Goal: Task Accomplishment & Management: Manage account settings

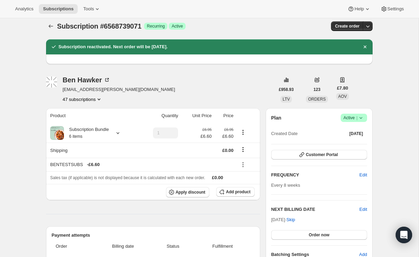
scroll to position [3, 0]
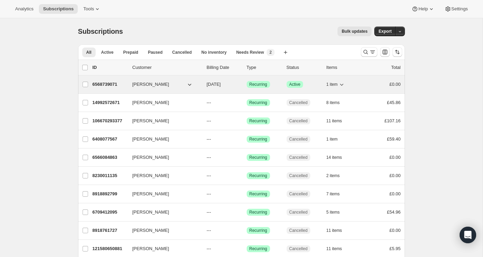
click at [102, 84] on p "6568739071" at bounding box center [110, 84] width 34 height 7
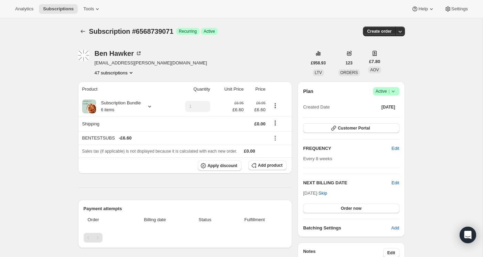
click at [392, 88] on icon at bounding box center [393, 91] width 7 height 7
click at [386, 113] on span "Cancel subscription" at bounding box center [384, 116] width 39 height 7
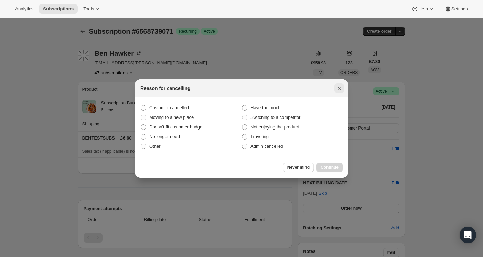
click at [339, 86] on icon "Close" at bounding box center [339, 88] width 7 height 7
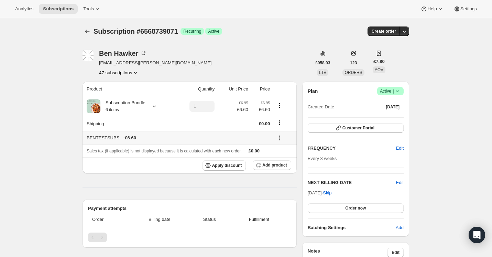
click at [280, 138] on icon at bounding box center [279, 138] width 7 height 7
click at [283, 161] on span "Remove" at bounding box center [284, 162] width 17 height 5
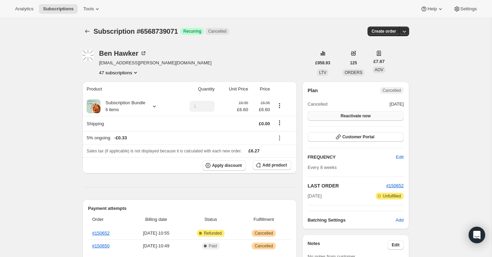
click at [356, 119] on button "Reactivate now" at bounding box center [356, 116] width 96 height 10
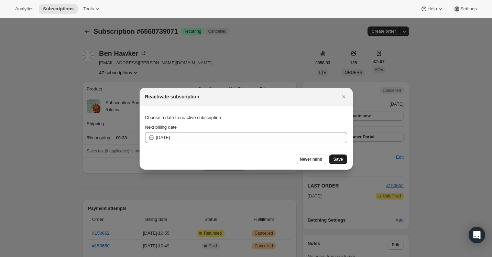
click at [335, 158] on span "Save" at bounding box center [338, 160] width 10 height 6
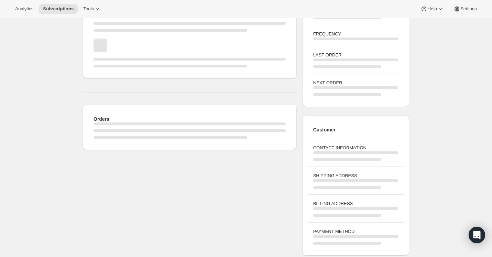
scroll to position [89, 0]
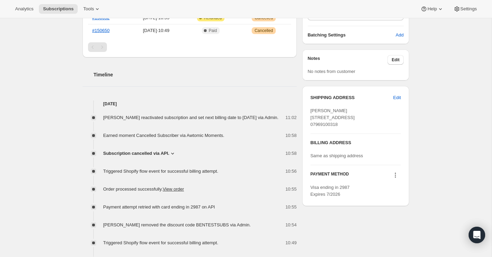
scroll to position [251, 0]
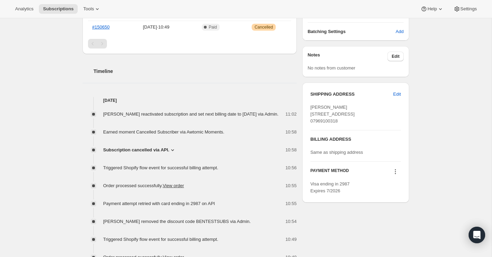
click at [396, 175] on icon at bounding box center [395, 171] width 7 height 7
click at [400, 207] on span "Select payment method" at bounding box center [393, 208] width 47 height 5
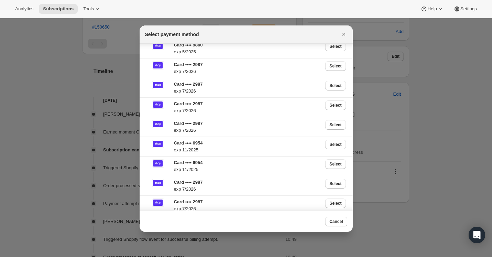
scroll to position [294, 0]
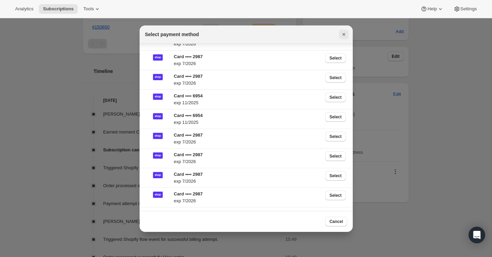
click at [345, 35] on icon "Close" at bounding box center [344, 34] width 7 height 7
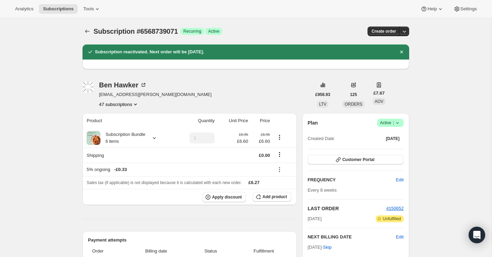
scroll to position [251, 0]
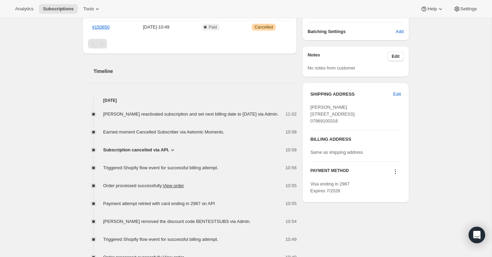
click at [395, 175] on icon at bounding box center [395, 171] width 7 height 7
click at [404, 207] on span "Select payment method" at bounding box center [393, 208] width 47 height 5
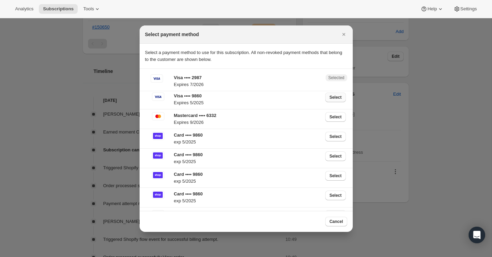
click at [338, 98] on span "Select" at bounding box center [336, 98] width 12 height 6
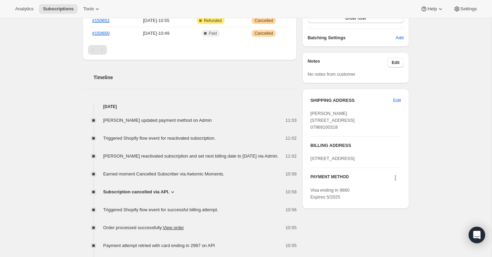
scroll to position [274, 0]
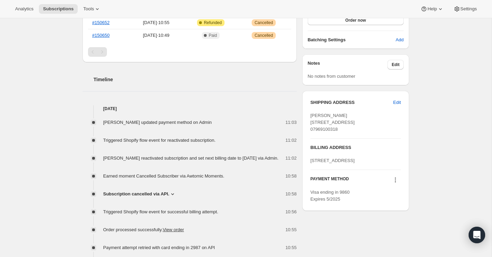
click at [446, 94] on div "Subscription #6568739071. This page is ready Subscription #6568739071 Success R…" at bounding box center [246, 196] width 492 height 905
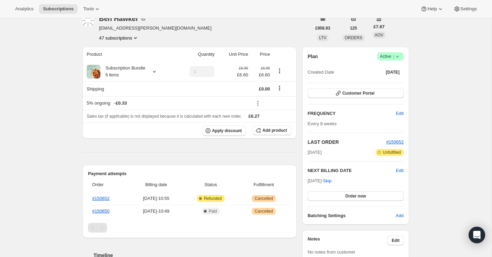
scroll to position [110, 0]
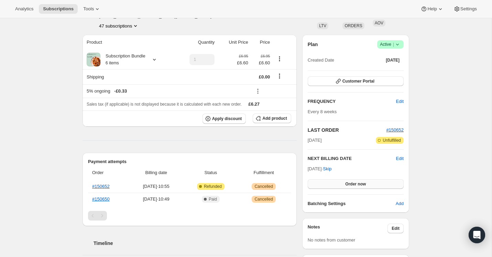
click at [341, 184] on button "Order now" at bounding box center [356, 184] width 96 height 10
click at [339, 181] on button "Click to confirm" at bounding box center [356, 184] width 96 height 10
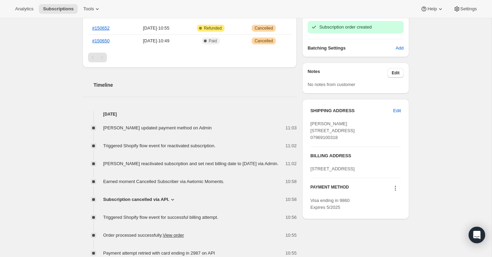
scroll to position [268, 0]
click at [395, 192] on icon at bounding box center [395, 188] width 7 height 7
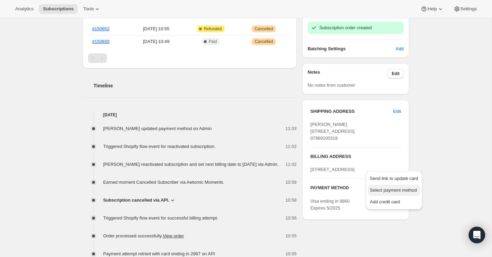
click at [403, 191] on span "Select payment method" at bounding box center [393, 190] width 47 height 5
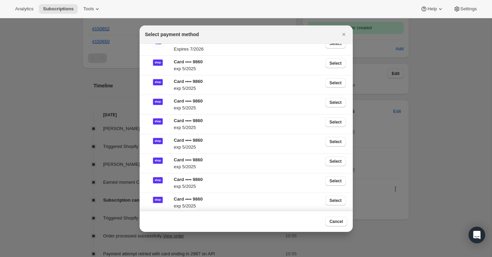
scroll to position [0, 0]
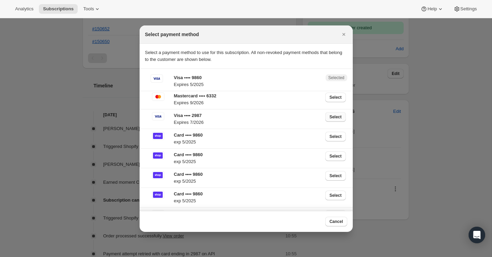
click at [337, 115] on span "Select" at bounding box center [336, 117] width 12 height 6
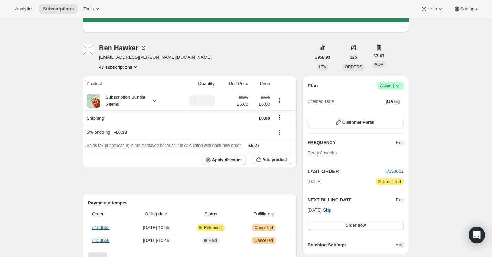
scroll to position [99, 0]
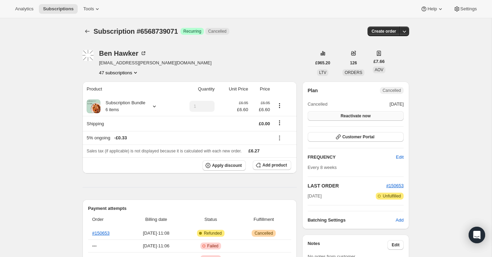
click at [360, 117] on span "Reactivate now" at bounding box center [356, 116] width 30 height 6
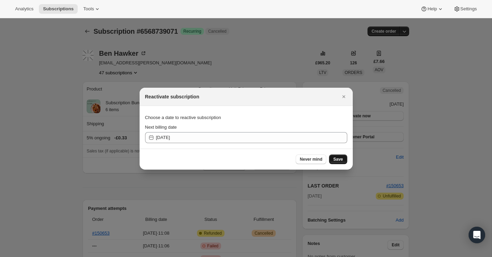
click at [335, 156] on button "Save" at bounding box center [338, 160] width 18 height 10
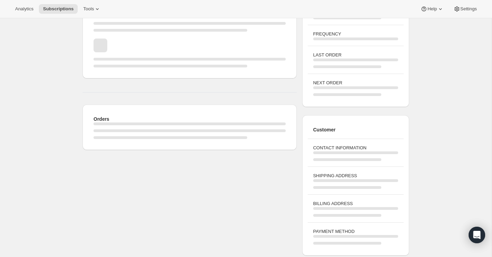
click at [167, 136] on div "Page loading" at bounding box center [190, 131] width 192 height 17
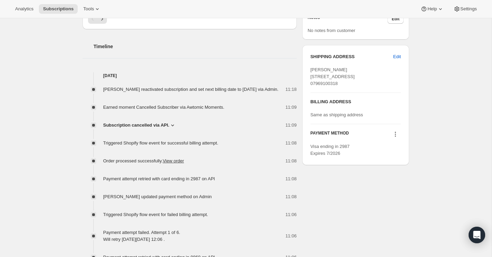
scroll to position [273, 0]
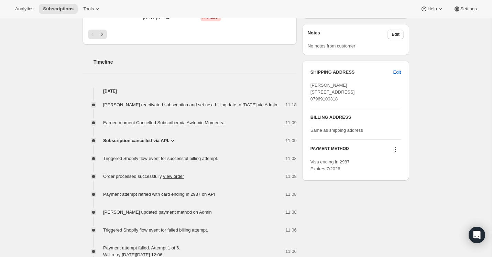
click at [169, 144] on span "Subscription cancelled via API." at bounding box center [136, 140] width 66 height 7
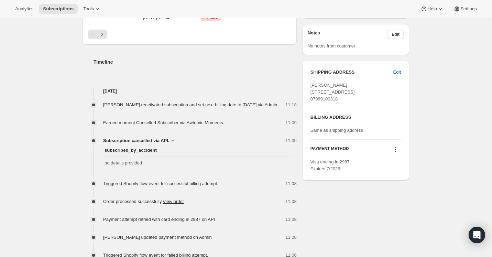
click at [172, 144] on icon at bounding box center [172, 140] width 7 height 7
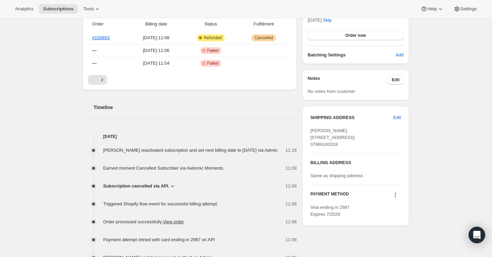
scroll to position [238, 0]
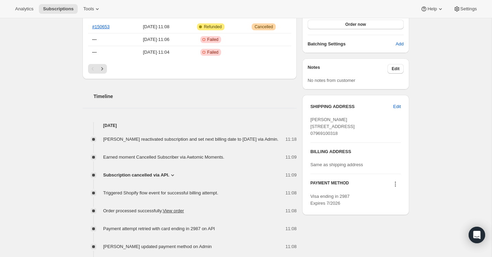
click at [396, 188] on icon at bounding box center [395, 184] width 7 height 7
click at [404, 218] on span "Select payment method" at bounding box center [394, 221] width 48 height 7
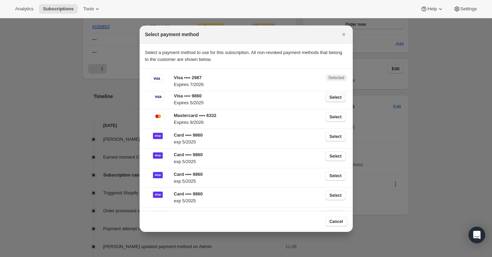
click at [335, 98] on span "Select" at bounding box center [336, 98] width 12 height 6
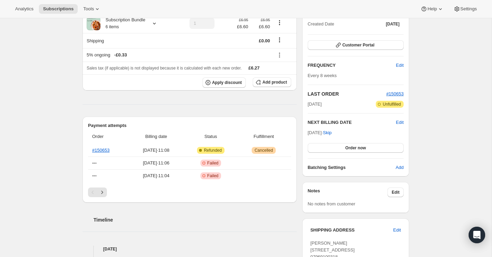
scroll to position [54, 0]
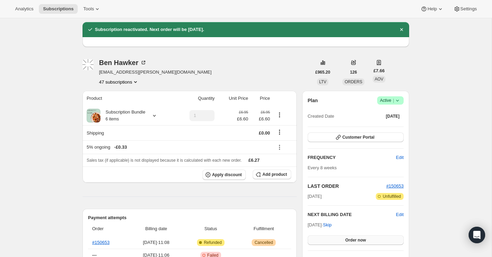
click at [361, 238] on span "Order now" at bounding box center [356, 240] width 21 height 6
click at [350, 236] on button "Click to confirm" at bounding box center [356, 240] width 96 height 10
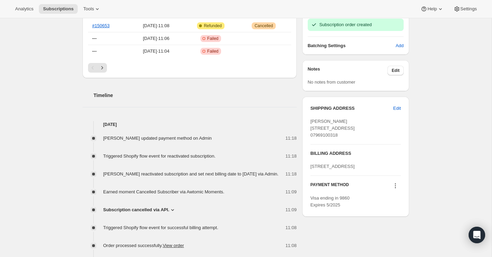
scroll to position [338, 0]
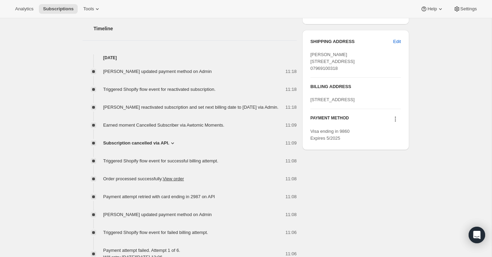
click at [395, 123] on icon at bounding box center [395, 119] width 7 height 7
click at [396, 171] on span "Select payment method" at bounding box center [393, 169] width 47 height 5
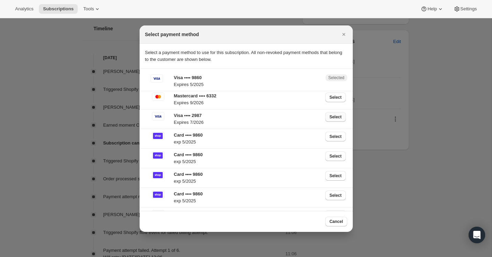
click at [334, 119] on span "Select" at bounding box center [336, 117] width 12 height 6
